Goal: Find specific page/section: Find specific page/section

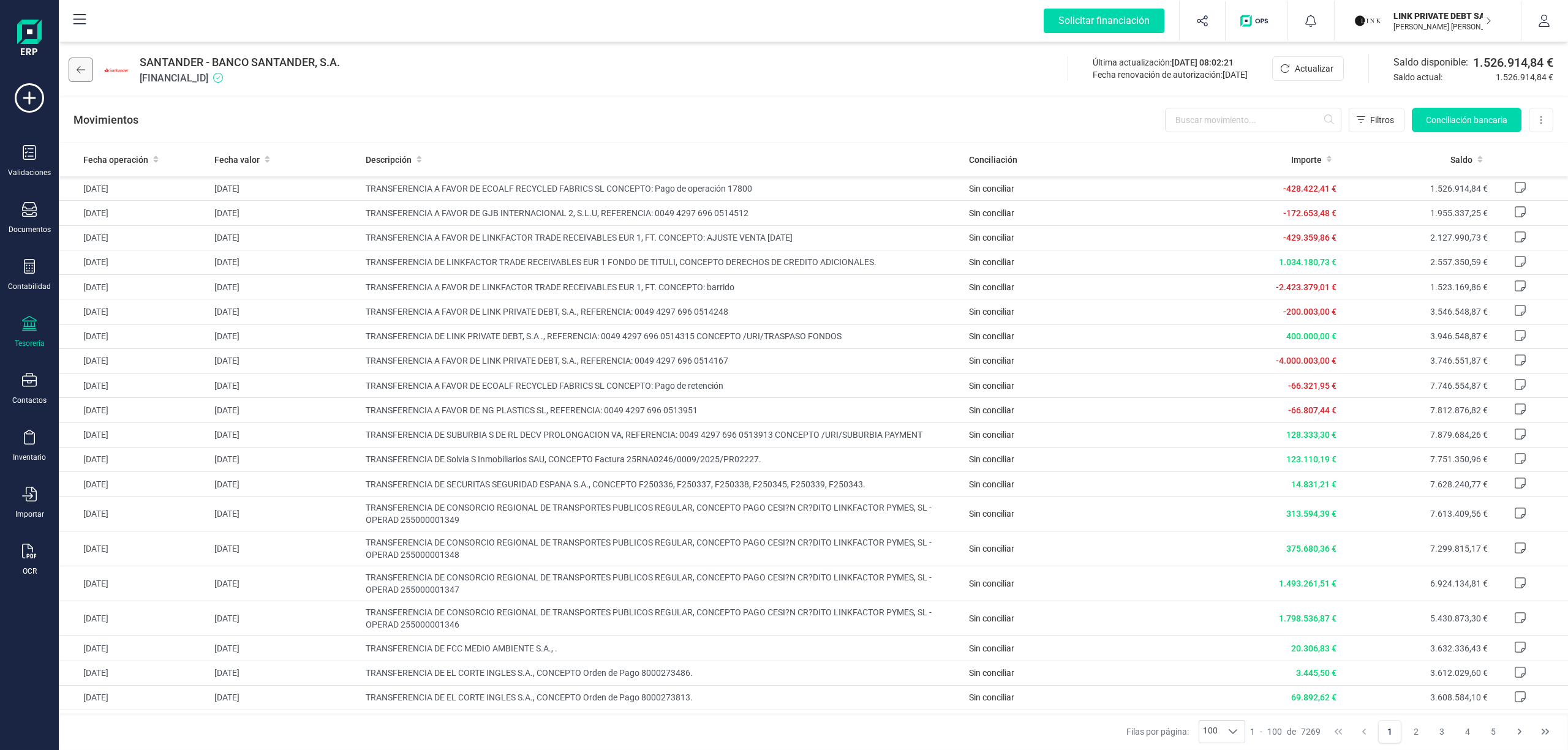
click at [83, 72] on icon at bounding box center [80, 70] width 8 height 10
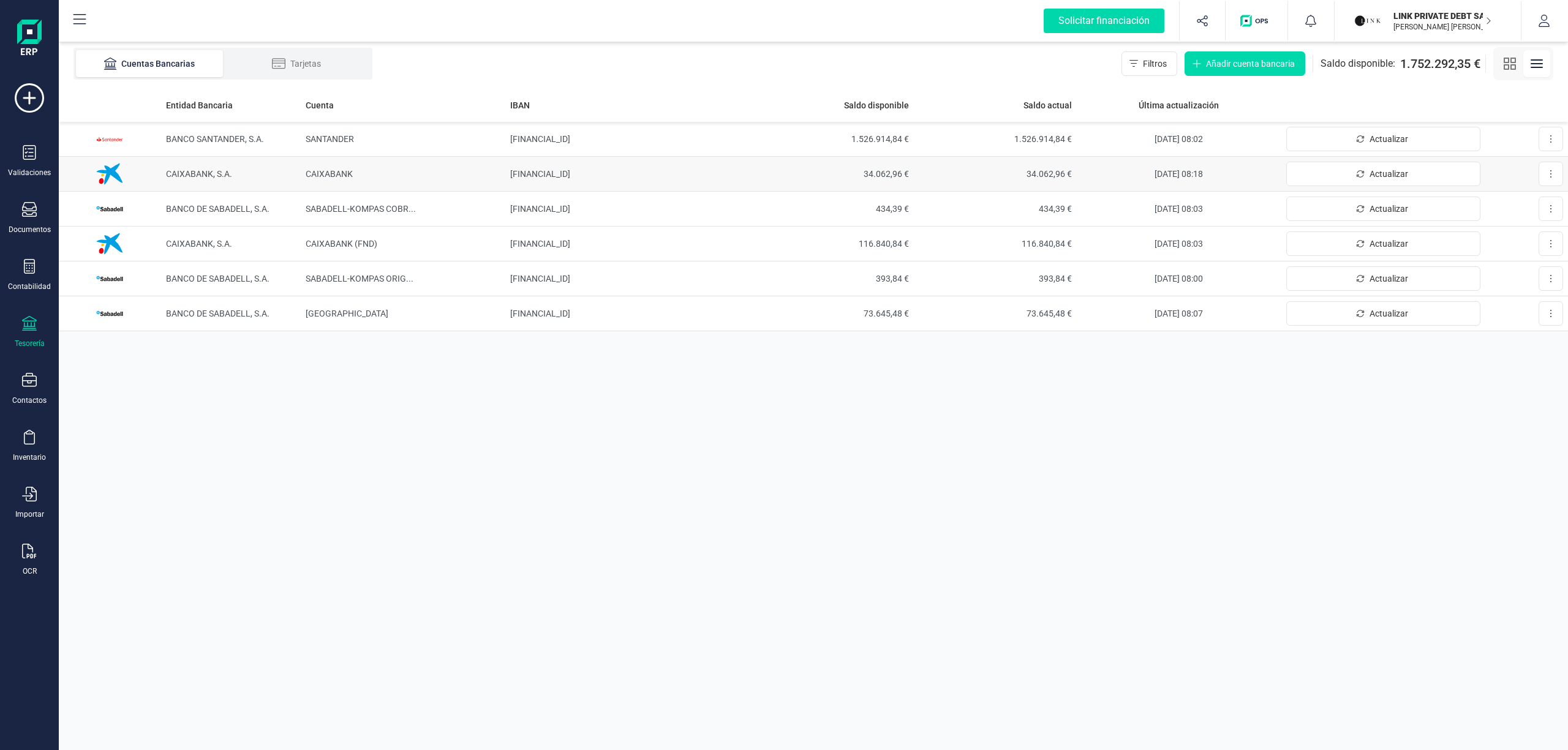
click at [191, 163] on td "CAIXABANK, S.A." at bounding box center [230, 174] width 140 height 35
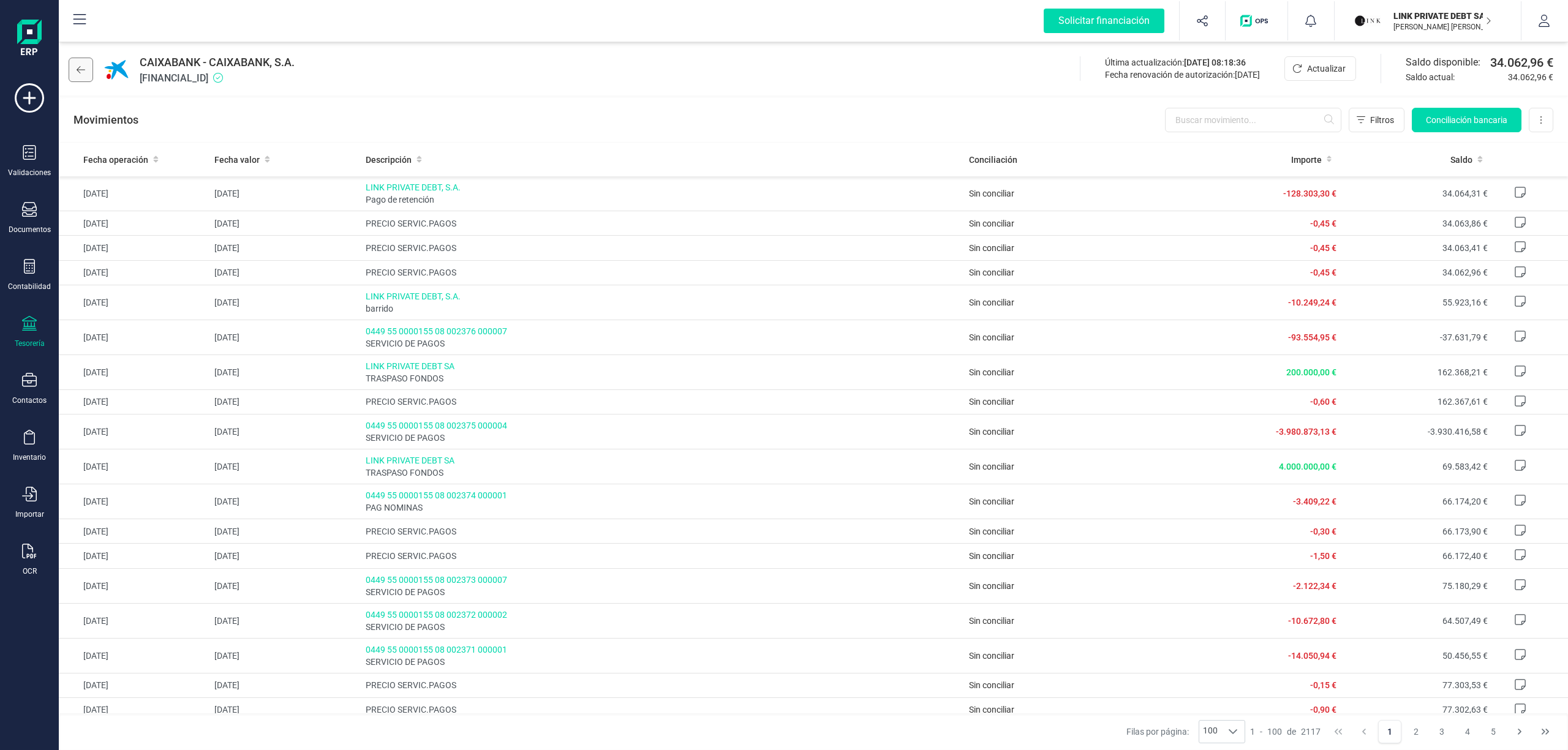
click at [77, 71] on icon at bounding box center [80, 70] width 8 height 10
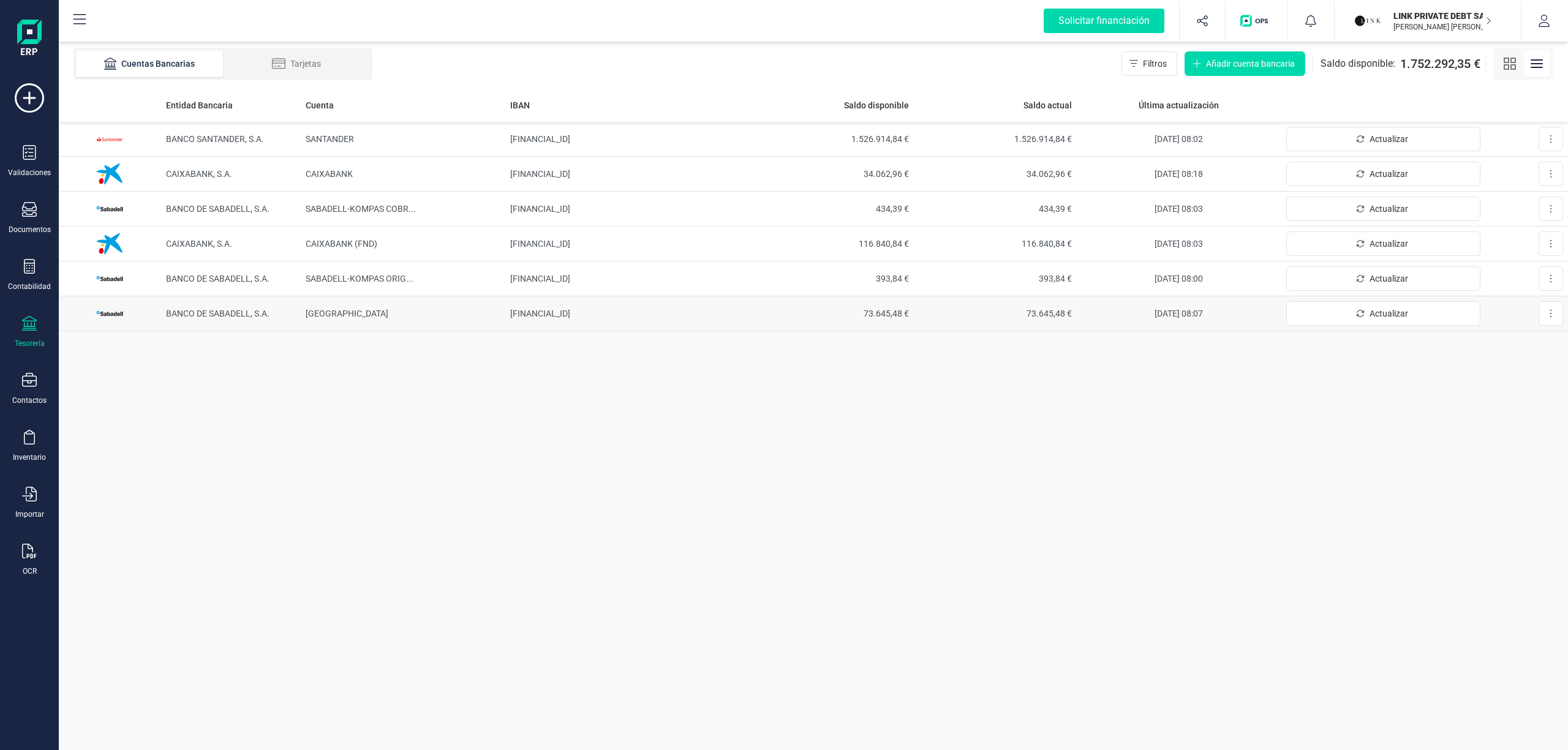
click at [231, 321] on td "BANCO DE SABADELL, S.A." at bounding box center [230, 314] width 140 height 35
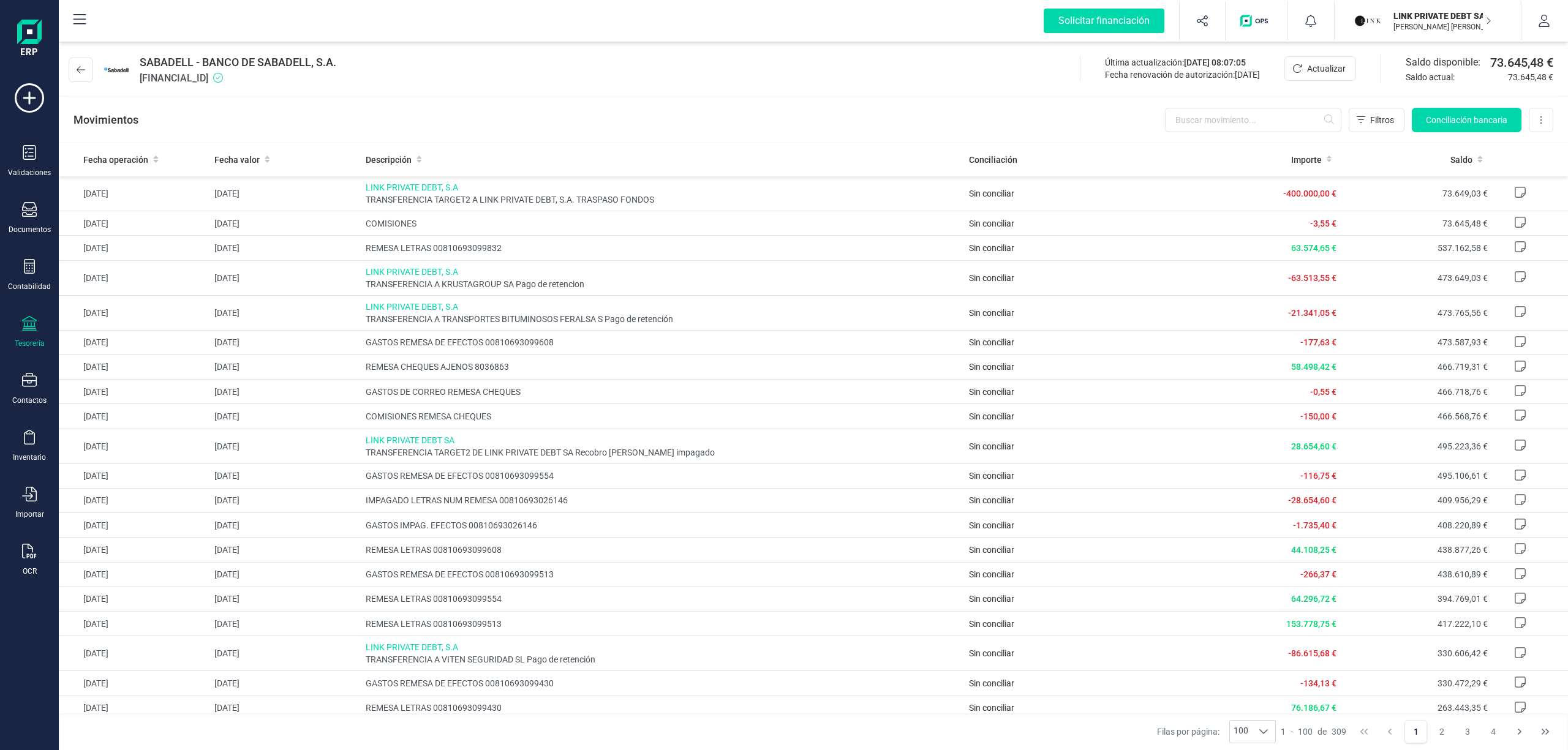
click at [986, 57] on div "SABADELL - BANCO DE SABADELL, S.A. [FINANCIAL_ID] Última actualización: [DATE] …" at bounding box center [813, 67] width 1509 height 56
drag, startPoint x: 741, startPoint y: 101, endPoint x: 729, endPoint y: 292, distance: 191.4
click at [741, 101] on div "Movimientos Filtros Conciliación bancaria Descargar Excel Eliminar cuenta" at bounding box center [813, 120] width 1509 height 44
